Goal: Task Accomplishment & Management: Manage account settings

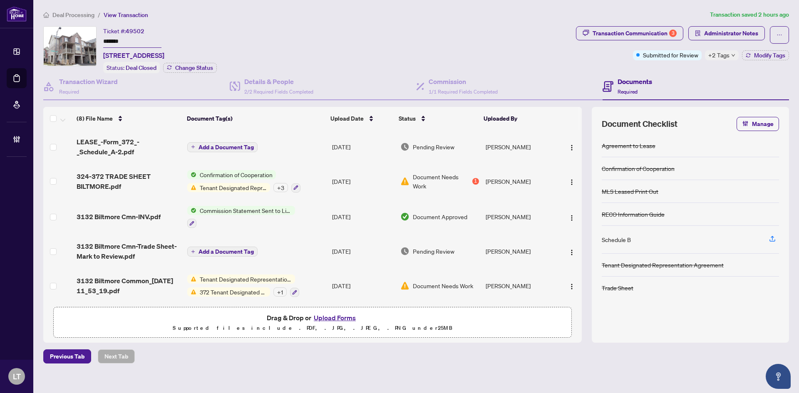
click at [66, 11] on span "Deal Processing" at bounding box center [73, 14] width 42 height 7
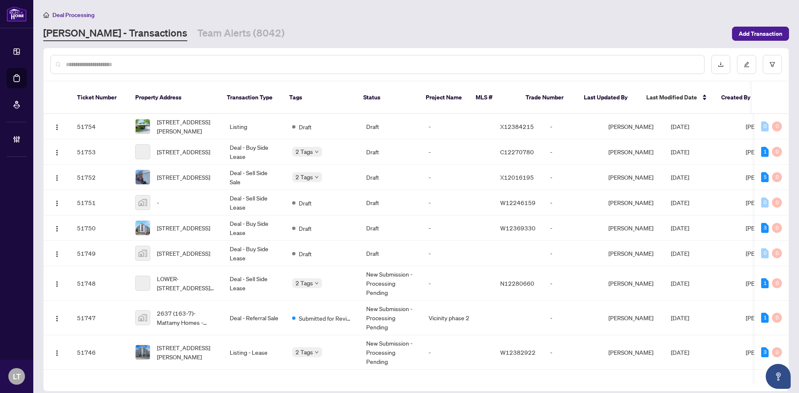
click at [84, 68] on input "text" at bounding box center [382, 64] width 632 height 9
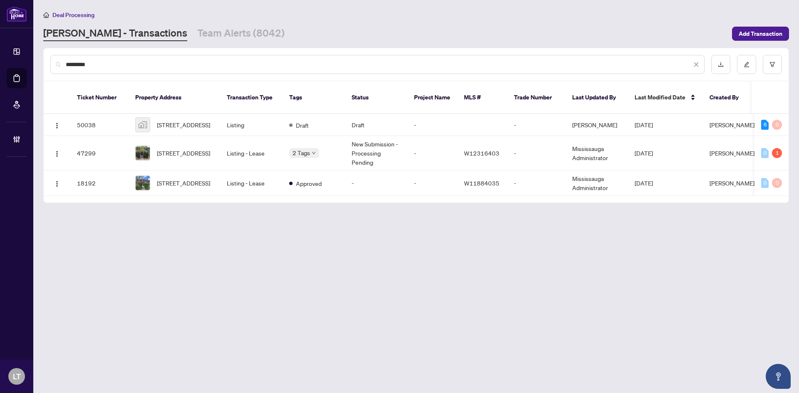
drag, startPoint x: 92, startPoint y: 60, endPoint x: 54, endPoint y: 60, distance: 37.9
click at [54, 60] on div "********" at bounding box center [377, 64] width 654 height 19
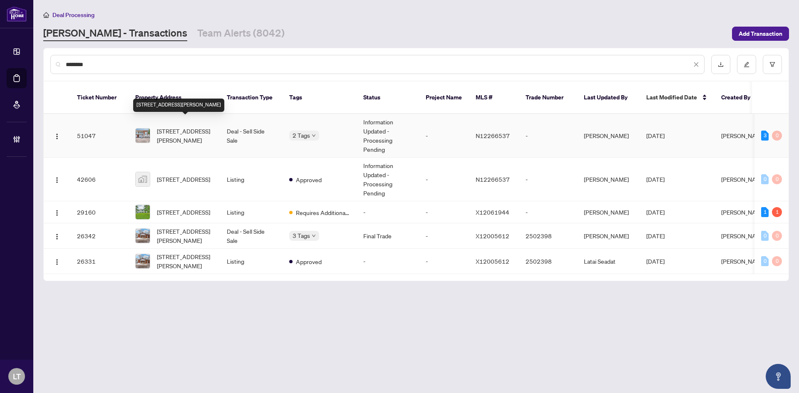
type input "********"
click at [174, 129] on span "[STREET_ADDRESS][PERSON_NAME]" at bounding box center [185, 136] width 57 height 18
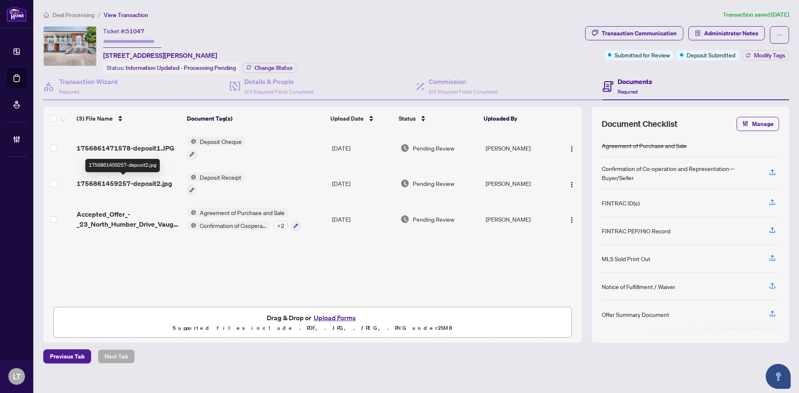
click at [130, 183] on span "1756861459257-deposit2.jpg" at bounding box center [125, 184] width 96 height 10
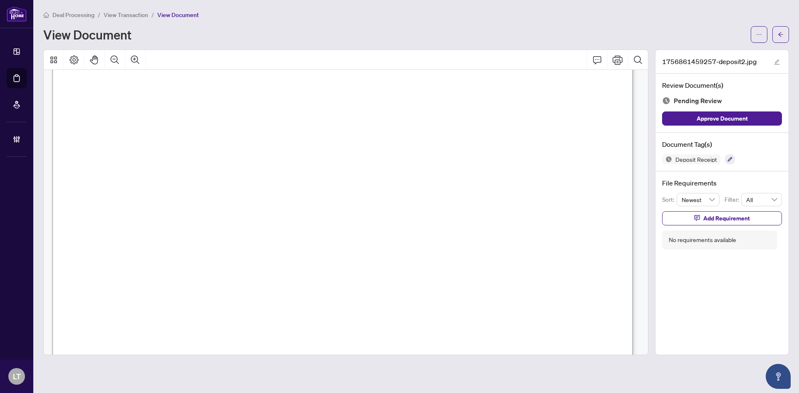
scroll to position [125, 0]
click at [781, 37] on span "button" at bounding box center [781, 34] width 6 height 13
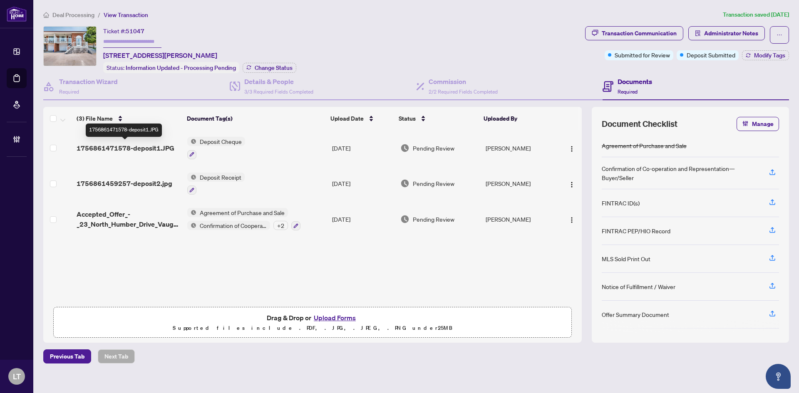
click at [137, 147] on span "1756861471578-deposit1.JPG" at bounding box center [126, 148] width 98 height 10
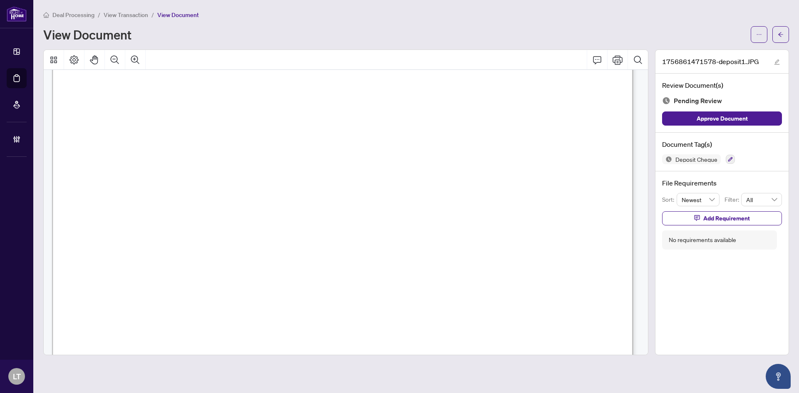
scroll to position [125, 0]
click at [776, 38] on button "button" at bounding box center [781, 34] width 17 height 17
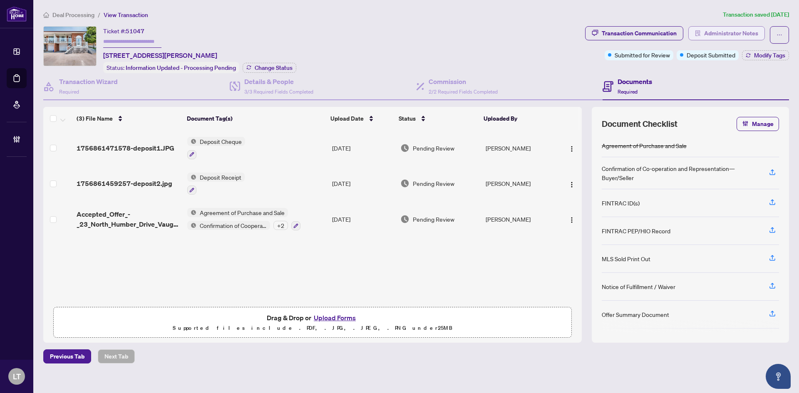
click at [736, 35] on span "Administrator Notes" at bounding box center [731, 33] width 54 height 13
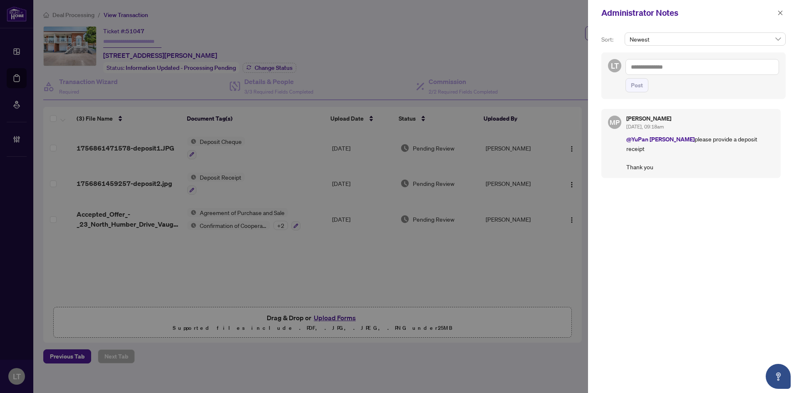
click at [663, 68] on textarea at bounding box center [703, 67] width 154 height 16
click at [779, 12] on icon "close" at bounding box center [781, 13] width 6 height 6
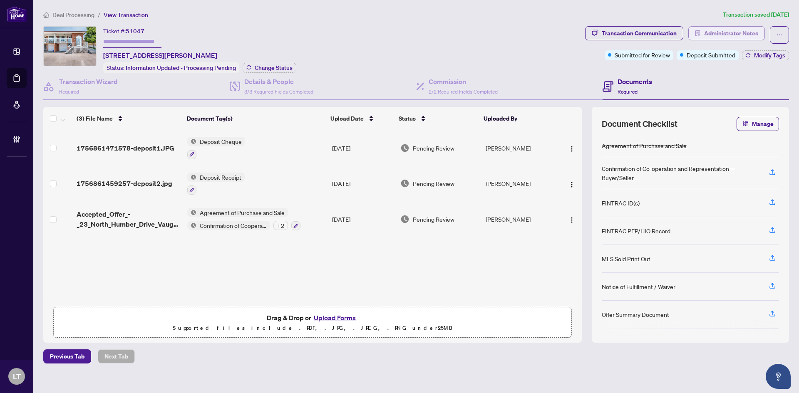
click at [737, 31] on span "Administrator Notes" at bounding box center [731, 33] width 54 height 13
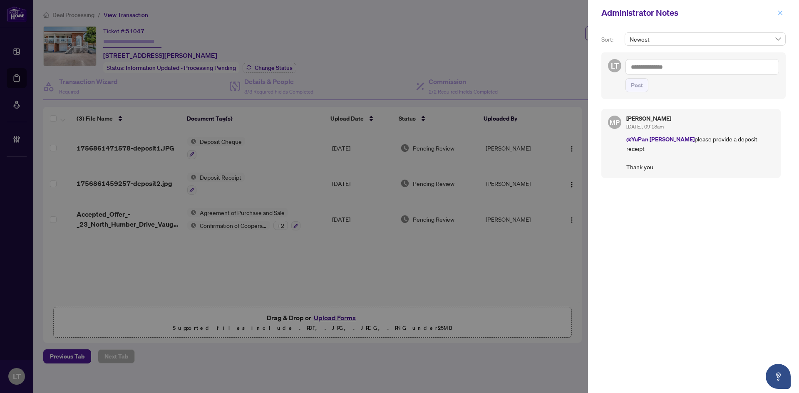
click at [784, 11] on button "button" at bounding box center [780, 13] width 11 height 10
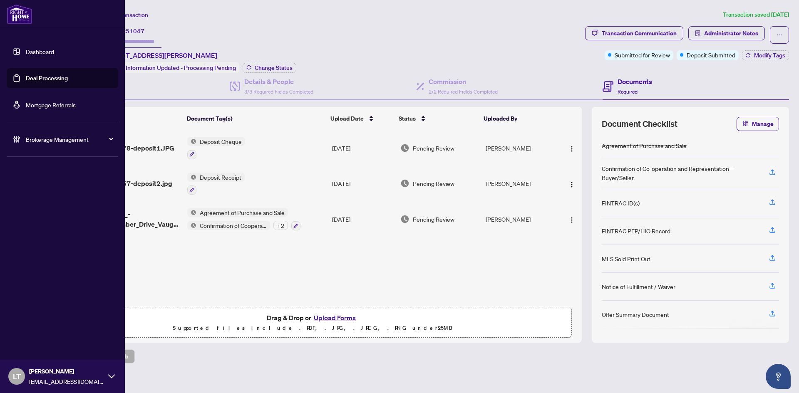
click at [26, 55] on link "Dashboard" at bounding box center [40, 51] width 28 height 7
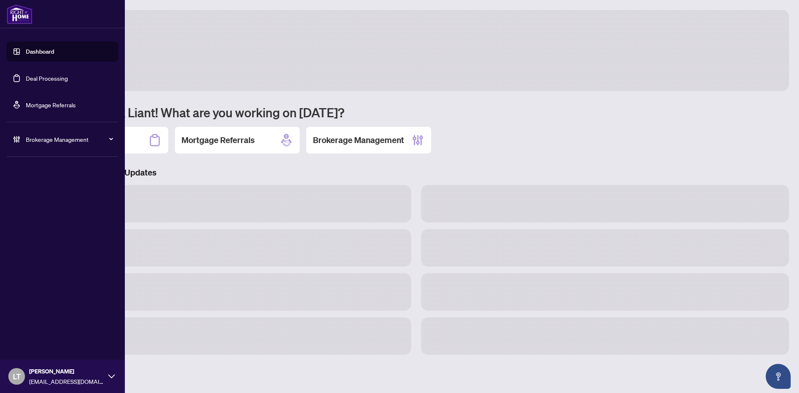
click at [35, 52] on link "Dashboard" at bounding box center [40, 51] width 28 height 7
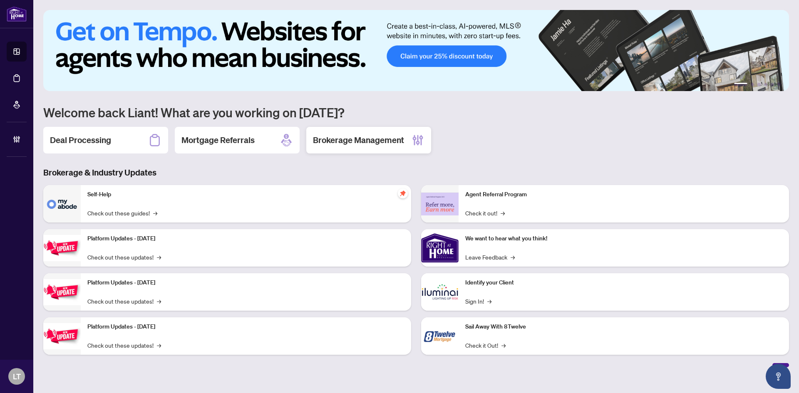
click at [343, 143] on h2 "Brokerage Management" at bounding box center [358, 140] width 91 height 12
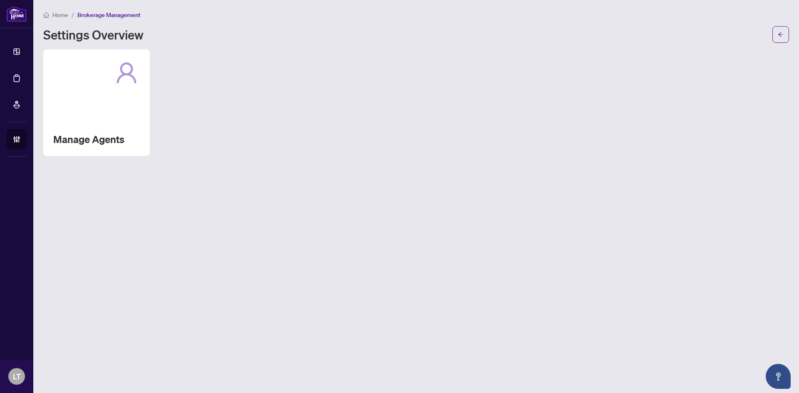
click at [42, 78] on main "Home / Brokerage Management Settings Overview Manage Agents" at bounding box center [416, 196] width 766 height 393
click at [79, 87] on div "Manage Agents" at bounding box center [96, 103] width 107 height 107
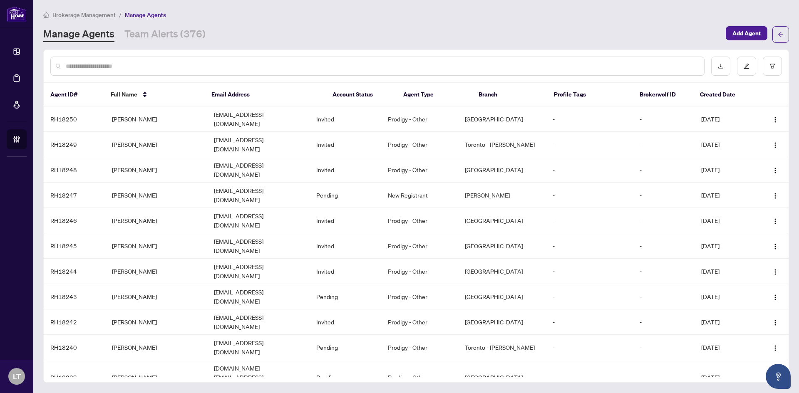
drag, startPoint x: 95, startPoint y: 74, endPoint x: 98, endPoint y: 68, distance: 6.0
click at [97, 70] on div at bounding box center [377, 66] width 654 height 19
click at [98, 68] on input "text" at bounding box center [382, 66] width 632 height 9
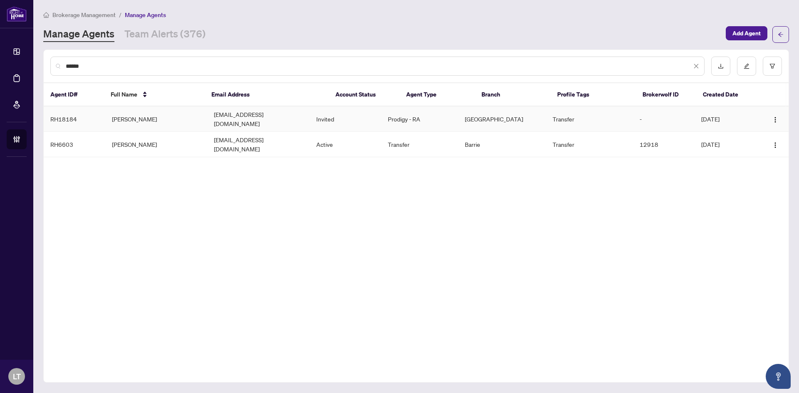
type input "******"
click at [251, 119] on td "[EMAIL_ADDRESS][DOMAIN_NAME]" at bounding box center [258, 119] width 102 height 25
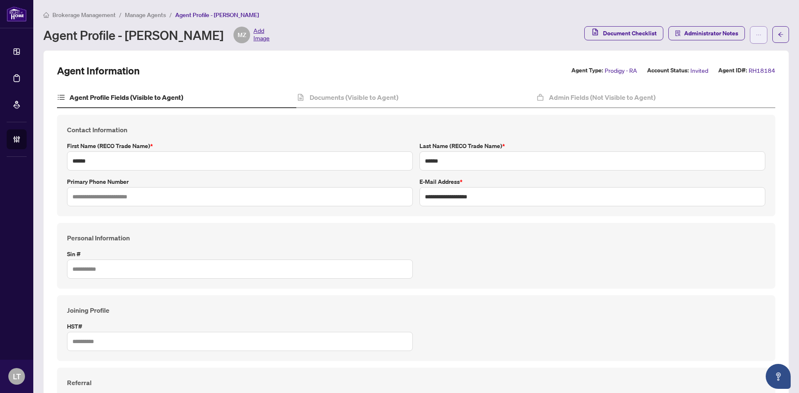
click at [756, 32] on icon "ellipsis" at bounding box center [759, 35] width 6 height 6
click at [728, 70] on span "Resend Invitation" at bounding box center [726, 66] width 57 height 9
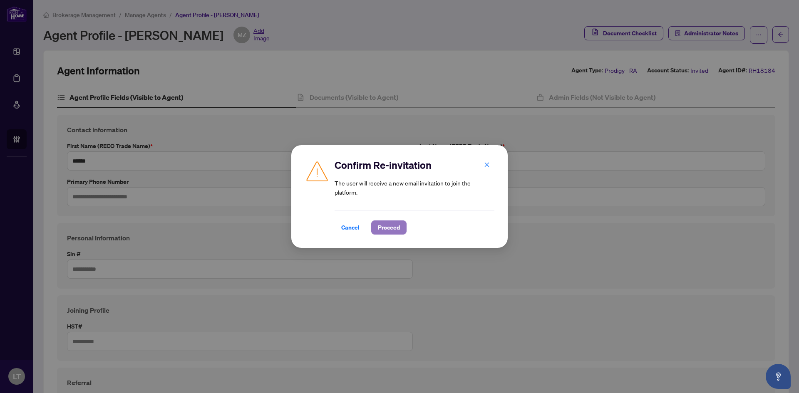
click at [393, 225] on span "Proceed" at bounding box center [389, 227] width 22 height 13
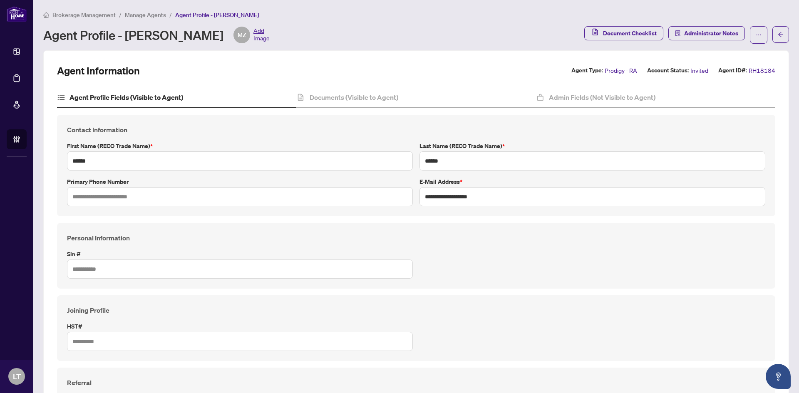
click at [153, 16] on span "Manage Agents" at bounding box center [145, 14] width 41 height 7
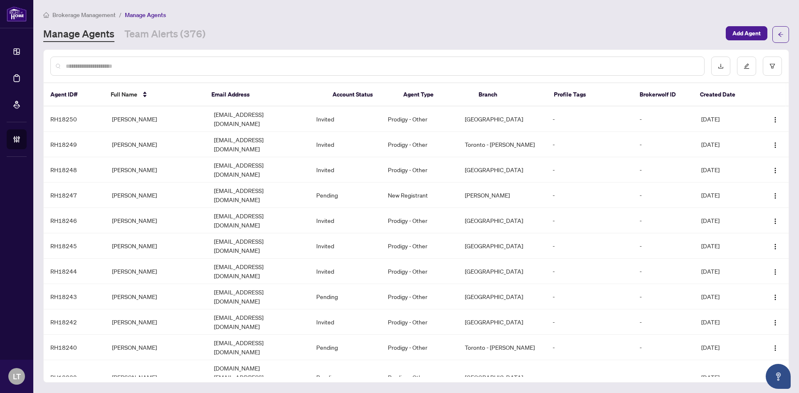
click at [115, 64] on input "text" at bounding box center [382, 66] width 632 height 9
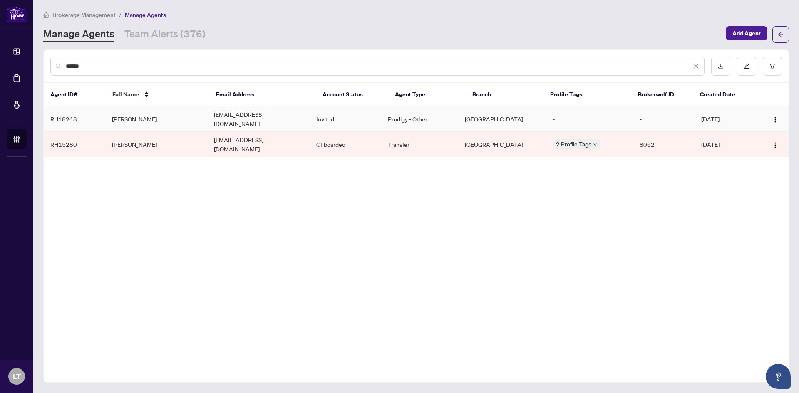
type input "******"
click at [170, 115] on td "[PERSON_NAME]" at bounding box center [156, 119] width 102 height 25
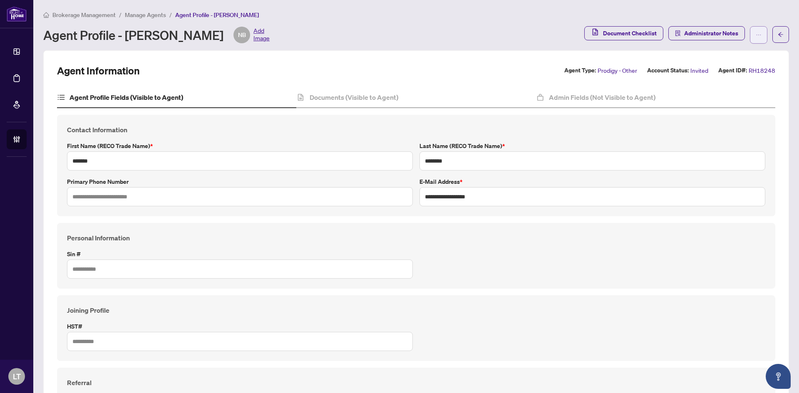
click at [756, 36] on icon "ellipsis" at bounding box center [759, 35] width 6 height 6
click at [737, 67] on span "Resend Invitation" at bounding box center [726, 66] width 57 height 9
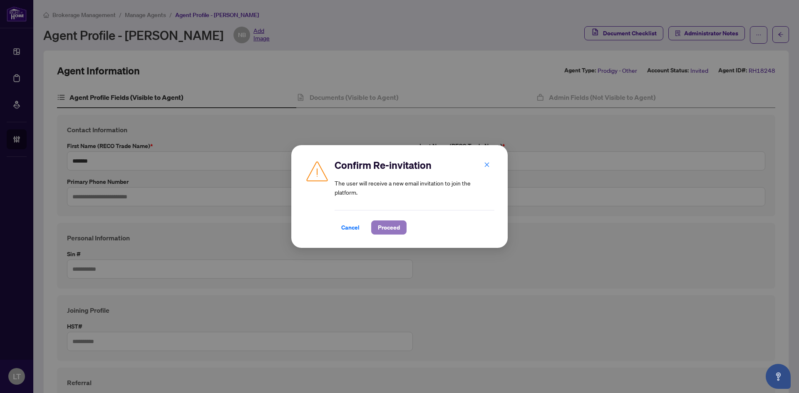
click at [391, 226] on span "Proceed" at bounding box center [389, 227] width 22 height 13
